Goal: Task Accomplishment & Management: Complete application form

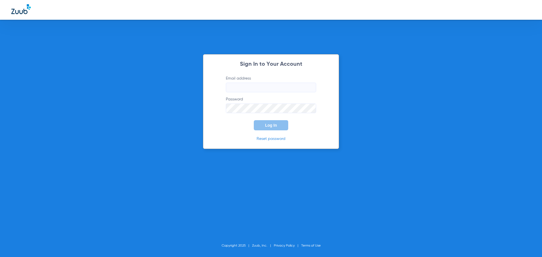
click at [252, 91] on input "Email address" at bounding box center [271, 88] width 90 height 10
type input "jademyers25@mydentalmail.com"
click at [264, 129] on button "Log In" at bounding box center [271, 125] width 34 height 10
click at [267, 122] on button "Log In" at bounding box center [271, 125] width 34 height 10
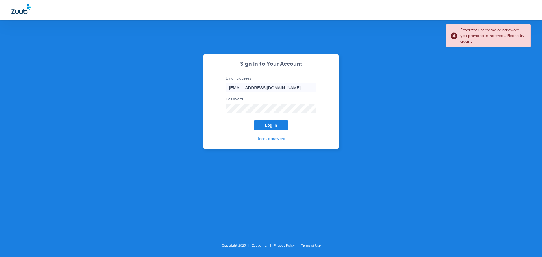
click at [271, 141] on link "Reset password" at bounding box center [270, 139] width 29 height 4
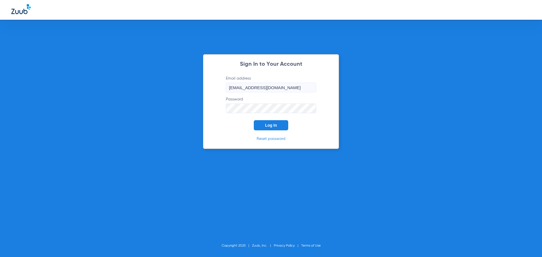
click at [268, 124] on span "Log In" at bounding box center [271, 125] width 12 height 5
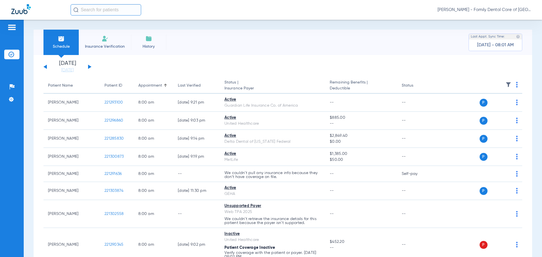
click at [100, 34] on li "Insurance Verification" at bounding box center [105, 42] width 52 height 25
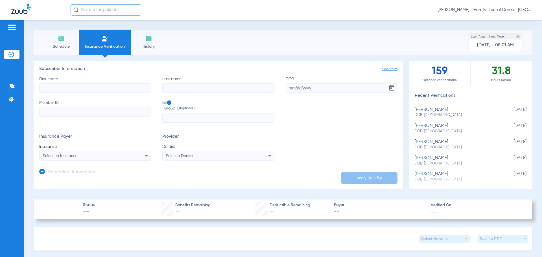
click at [74, 91] on input "First name" at bounding box center [95, 88] width 112 height 10
type input "[PERSON_NAME]"
type input "b"
type input "[PERSON_NAME]"
type input "[DATE]"
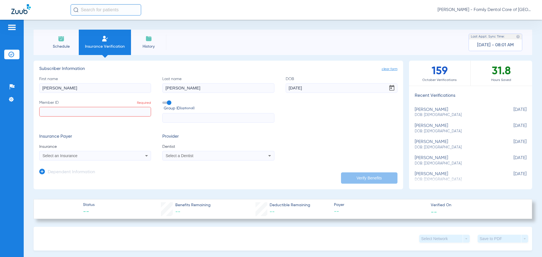
click at [77, 112] on input "Member ID Required" at bounding box center [95, 112] width 112 height 10
paste input "901459107"
type input "901459107"
click at [184, 114] on input "text" at bounding box center [218, 118] width 112 height 10
click at [125, 157] on div "Select an Insurance" at bounding box center [85, 156] width 84 height 4
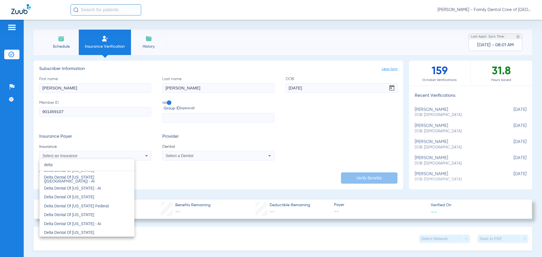
scroll to position [169, 0]
type input "delta"
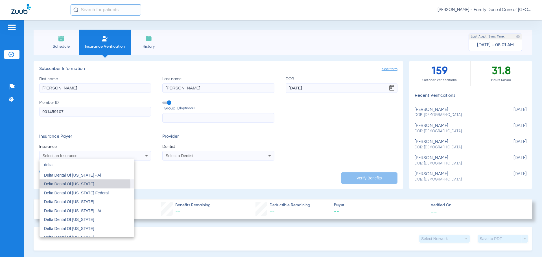
click at [72, 185] on span "Delta Dental Of [US_STATE]" at bounding box center [69, 184] width 50 height 5
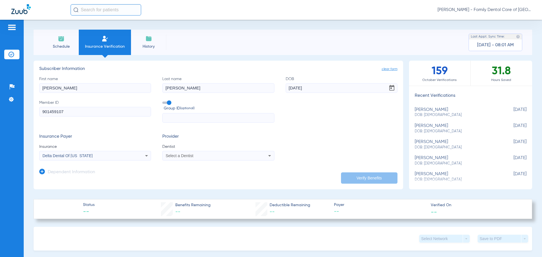
click at [174, 157] on span "Select a Dentist" at bounding box center [180, 155] width 28 height 5
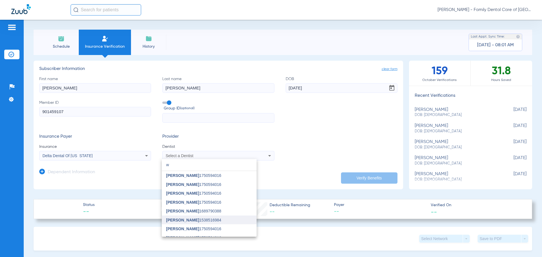
type input "w"
click at [192, 222] on span "[PERSON_NAME]" at bounding box center [182, 220] width 33 height 5
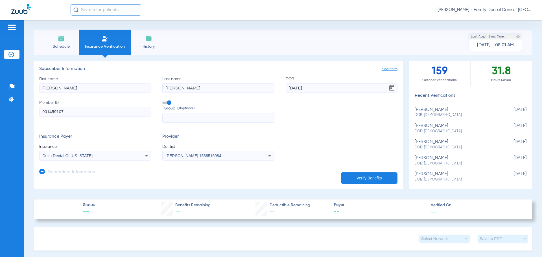
click at [353, 177] on button "Verify Benefits" at bounding box center [369, 177] width 56 height 11
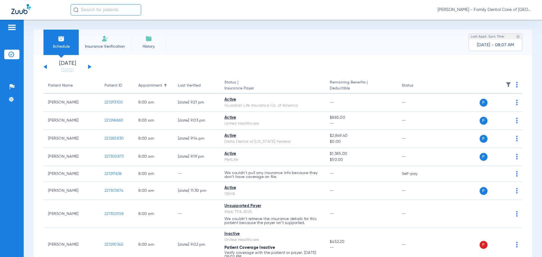
click at [110, 41] on li "Insurance Verification" at bounding box center [105, 42] width 52 height 25
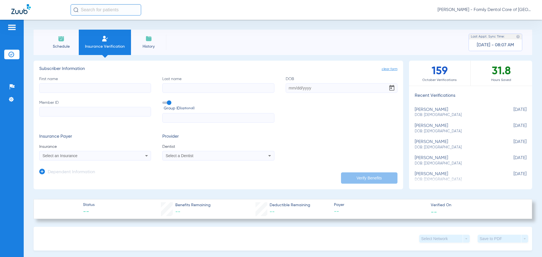
click at [79, 89] on input "First name" at bounding box center [95, 88] width 112 height 10
type input "h"
type input "shontelle"
type input "mapson"
type input "05/05/1979"
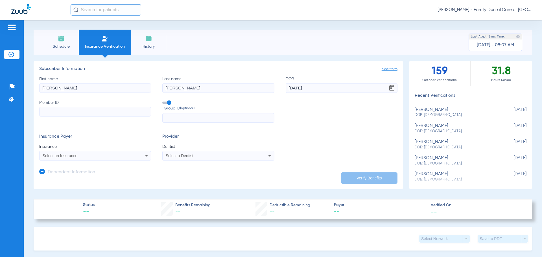
click at [76, 114] on input "Member ID" at bounding box center [95, 112] width 112 height 10
click at [93, 115] on input "Member ID Required" at bounding box center [95, 112] width 112 height 10
paste input "321687309"
type input "321687309"
click at [106, 156] on div "Select an Insurance" at bounding box center [85, 156] width 84 height 4
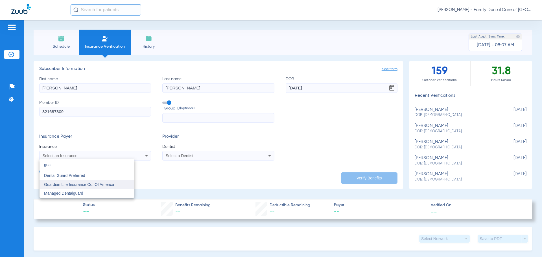
type input "gua"
click at [90, 186] on span "Guardian Life Insurance Co. Of America" at bounding box center [79, 184] width 70 height 5
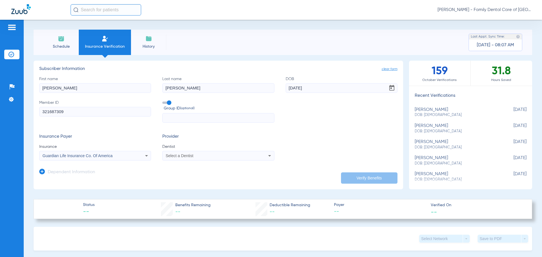
click at [185, 118] on input "text" at bounding box center [218, 118] width 112 height 10
click at [206, 120] on input "text" at bounding box center [218, 118] width 112 height 10
type input "G-00347822"
click at [201, 158] on div "Select a Dentist" at bounding box center [218, 155] width 111 height 7
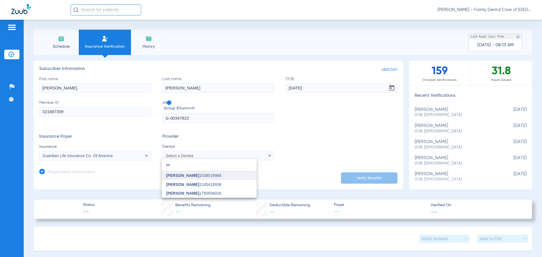
type input "wr"
click at [190, 174] on span "[PERSON_NAME]" at bounding box center [182, 175] width 33 height 5
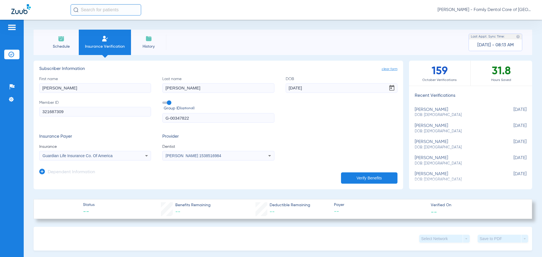
click at [352, 177] on button "Verify Benefits" at bounding box center [369, 177] width 56 height 11
type input "shontelle"
